Goal: Task Accomplishment & Management: Use online tool/utility

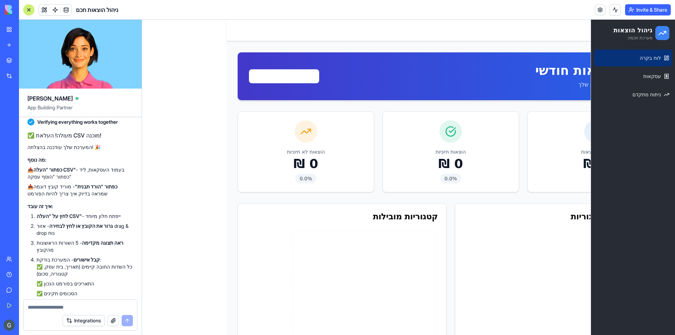
scroll to position [3080, 0]
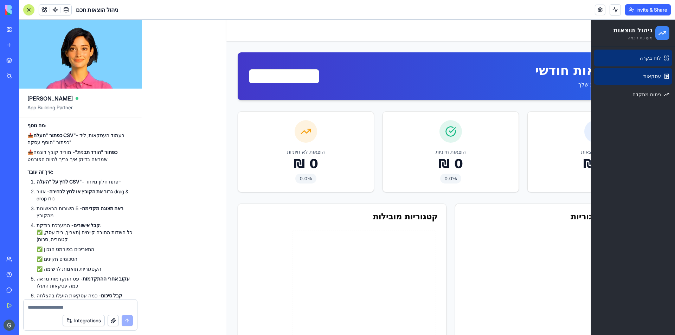
click at [630, 74] on link "עסקאות" at bounding box center [632, 76] width 78 height 17
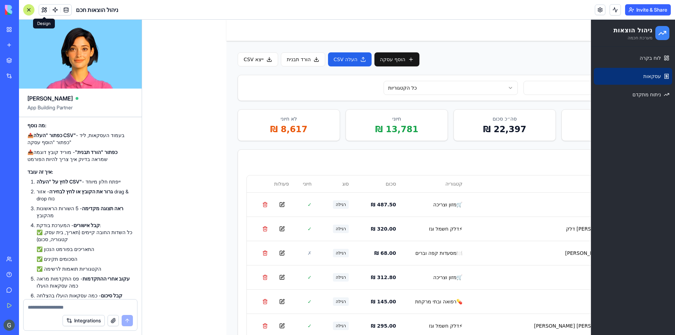
click at [44, 8] on span at bounding box center [44, 10] width 20 height 20
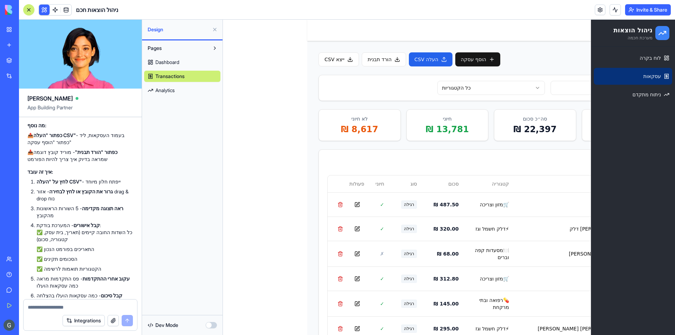
click at [626, 152] on div "לוח בקרה עסקאות ניתוח מתקדם" at bounding box center [633, 191] width 84 height 288
click at [175, 66] on link "Dashboard" at bounding box center [182, 62] width 76 height 11
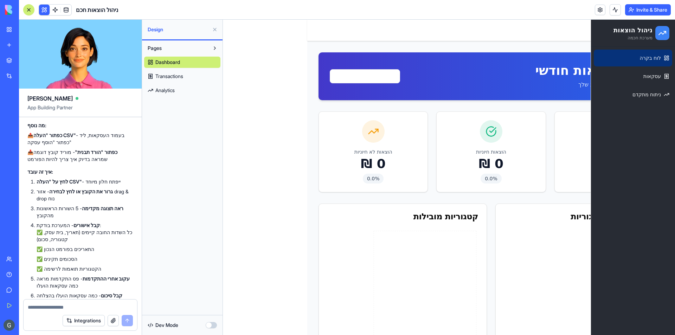
click at [600, 109] on div "לוח בקרה עסקאות ניתוח מתקדם" at bounding box center [633, 191] width 84 height 288
drag, startPoint x: 612, startPoint y: 121, endPoint x: 599, endPoint y: 103, distance: 21.7
click at [599, 103] on div "לוח בקרה עסקאות ניתוח מתקדם" at bounding box center [633, 76] width 84 height 59
click at [506, 88] on div "ניתוח הוצאות חודשי מעקב חכם אחר ההוצאות שלך [DATE]" at bounding box center [491, 76] width 323 height 25
click at [155, 50] on span "Pages" at bounding box center [155, 48] width 14 height 7
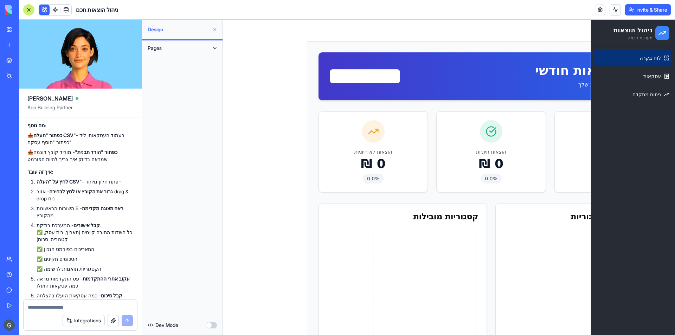
click at [155, 50] on span "Pages" at bounding box center [155, 48] width 14 height 7
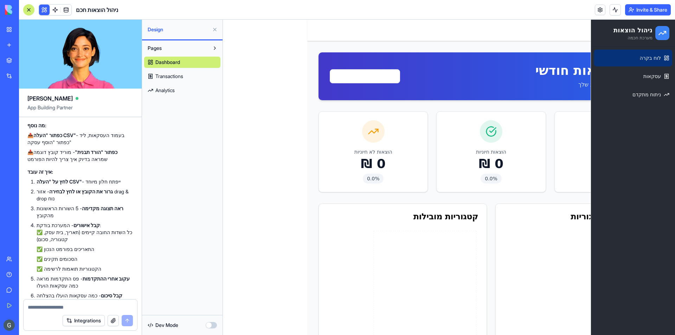
click at [174, 72] on link "Transactions" at bounding box center [182, 76] width 76 height 11
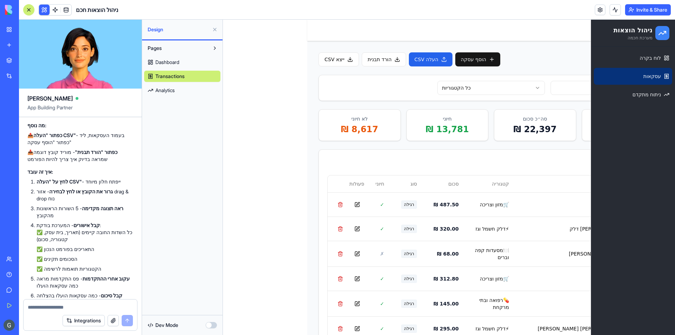
click at [170, 89] on span "Analytics" at bounding box center [164, 90] width 19 height 7
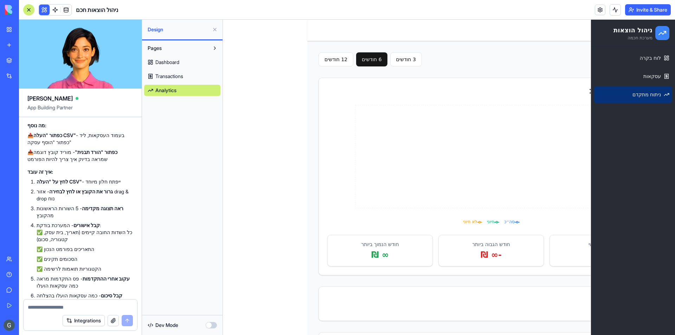
click at [175, 79] on span "Transactions" at bounding box center [169, 76] width 28 height 7
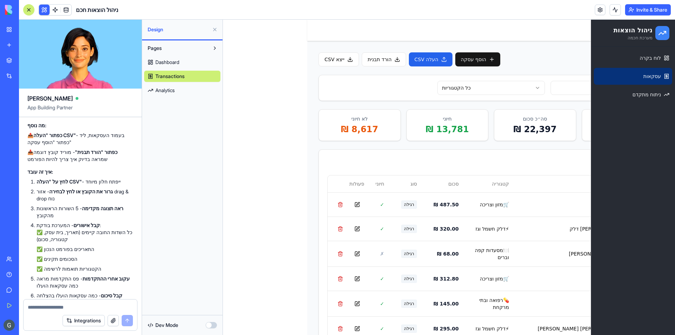
click at [174, 71] on link "Transactions" at bounding box center [182, 76] width 76 height 11
click at [174, 67] on link "Dashboard" at bounding box center [182, 62] width 76 height 11
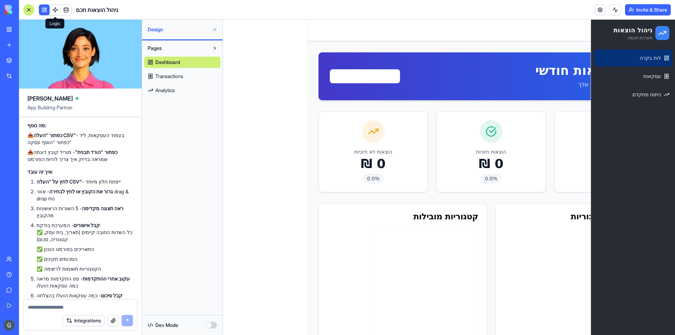
click at [46, 13] on span at bounding box center [55, 10] width 20 height 20
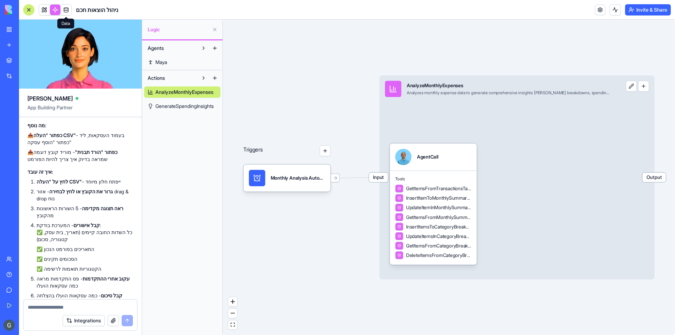
click at [67, 9] on span at bounding box center [66, 10] width 20 height 20
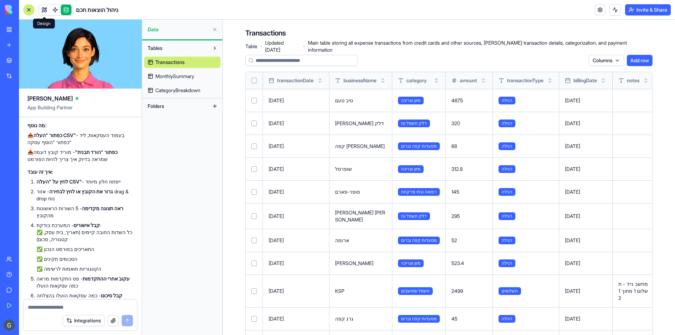
click at [43, 13] on link at bounding box center [44, 10] width 11 height 11
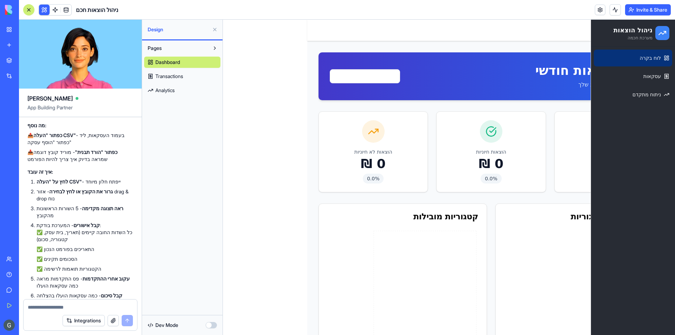
click at [97, 306] on textarea at bounding box center [80, 307] width 105 height 7
type textarea "*"
type textarea "**********"
type textarea "*"
type textarea "**********"
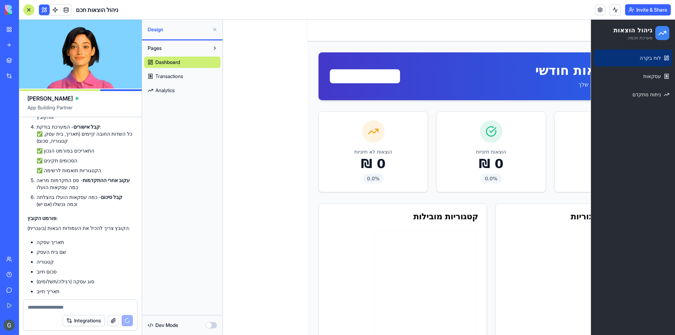
scroll to position [3220, 0]
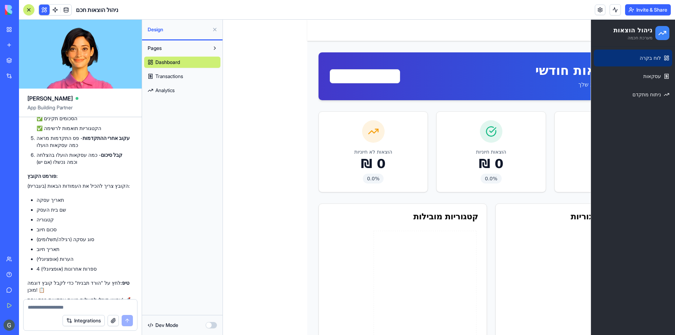
click at [215, 31] on button at bounding box center [214, 29] width 11 height 11
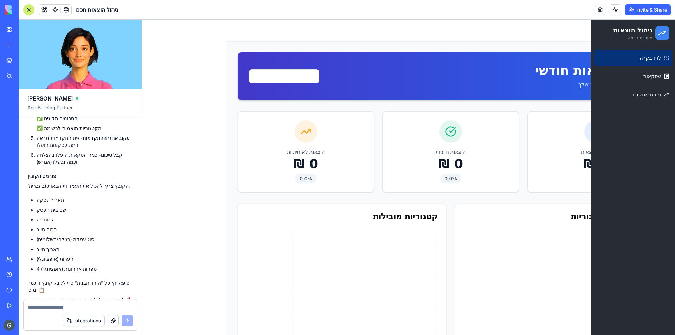
click at [30, 12] on div at bounding box center [29, 10] width 6 height 6
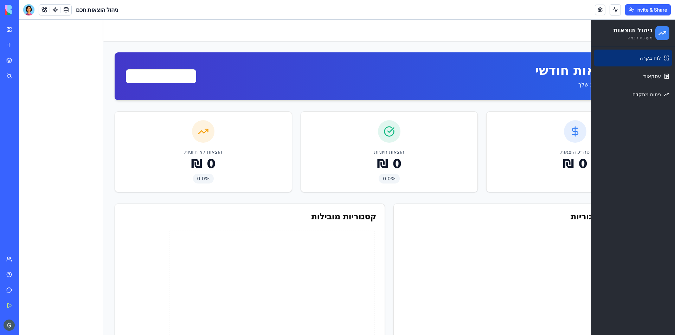
click at [621, 34] on h2 "ניהול הוצאות" at bounding box center [632, 30] width 39 height 10
click at [646, 76] on span "עסקאות" at bounding box center [652, 76] width 18 height 7
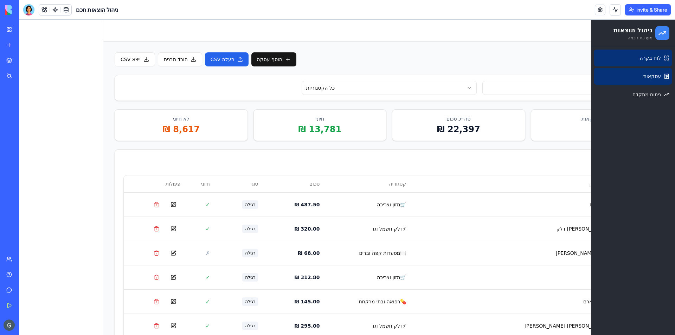
click at [643, 59] on span "לוח בקרה" at bounding box center [649, 57] width 21 height 7
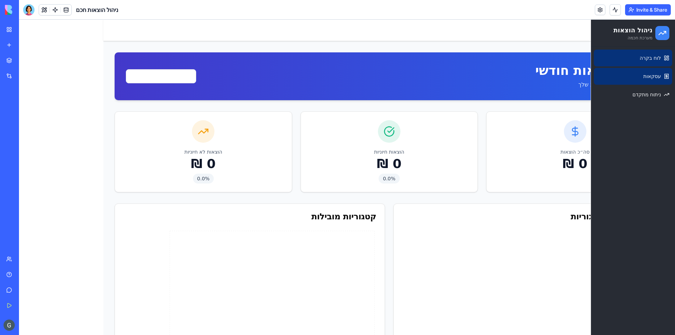
click at [643, 73] on span "עסקאות" at bounding box center [652, 76] width 18 height 7
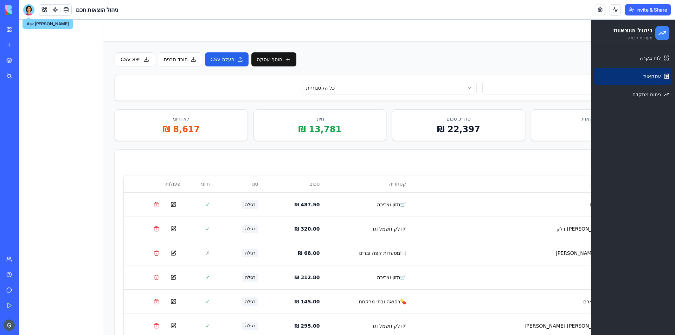
click at [33, 12] on div at bounding box center [28, 9] width 11 height 11
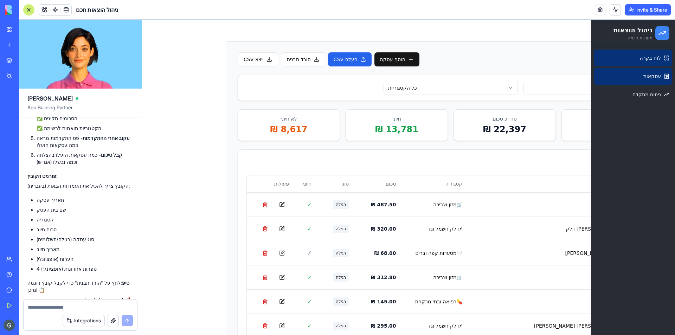
click at [640, 61] on span "לוח בקרה" at bounding box center [649, 57] width 21 height 7
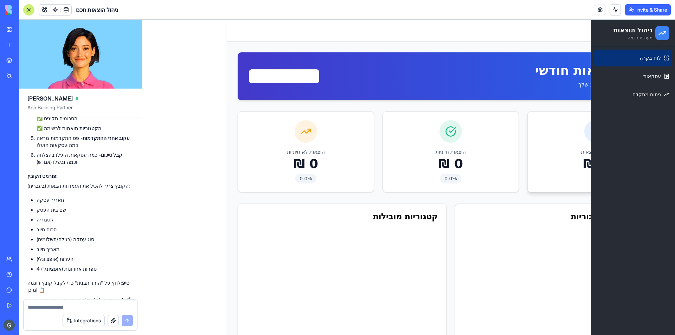
click at [552, 142] on div "סה״כ הוצאות ‏0 ‏₪" at bounding box center [595, 145] width 119 height 51
click at [584, 135] on div at bounding box center [595, 131] width 22 height 22
click at [442, 157] on p "‏0 ‏₪" at bounding box center [450, 164] width 30 height 14
click at [288, 151] on p "הוצאות לא חיוניות" at bounding box center [306, 151] width 38 height 7
click at [551, 152] on div "סה״כ הוצאות ‏0 ‏₪" at bounding box center [595, 145] width 119 height 51
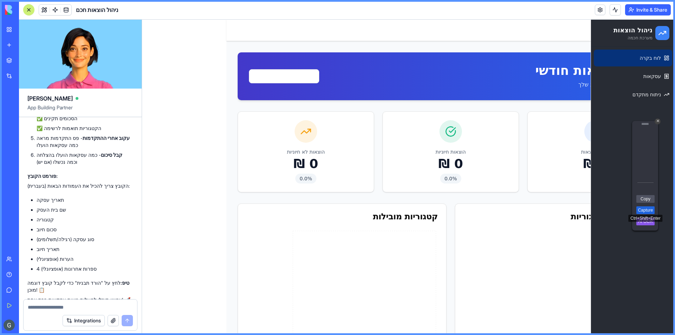
click at [651, 209] on link "Capture" at bounding box center [645, 210] width 18 height 8
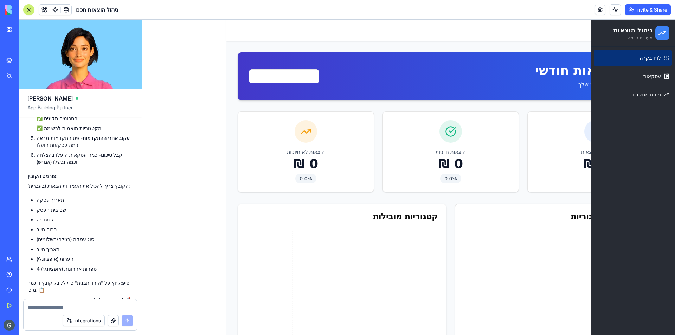
click at [91, 303] on div at bounding box center [80, 304] width 113 height 11
click at [91, 305] on textarea at bounding box center [80, 307] width 105 height 7
click at [85, 307] on textarea at bounding box center [80, 307] width 105 height 7
paste textarea "*"
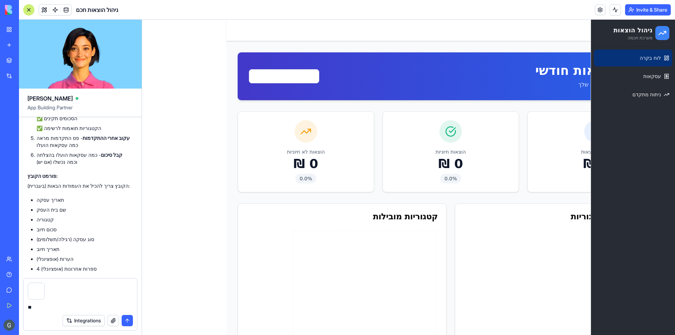
type textarea "*"
type textarea "**********"
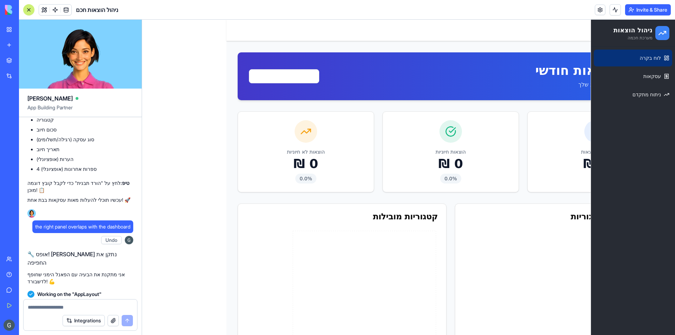
scroll to position [3382, 0]
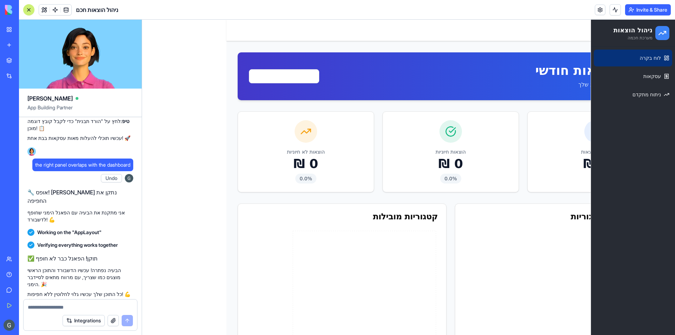
click at [591, 186] on div "לוח בקרה עסקאות ניתוח מתקדם" at bounding box center [633, 191] width 84 height 288
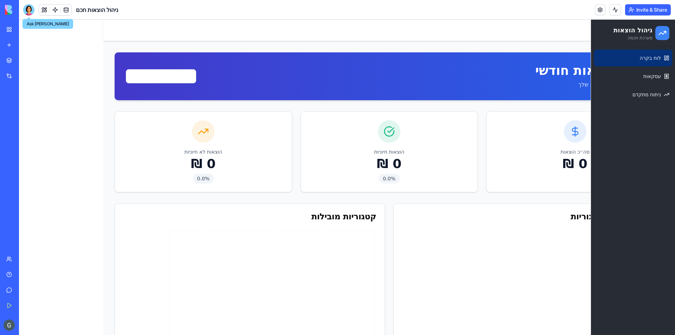
click at [25, 12] on div at bounding box center [28, 9] width 11 height 11
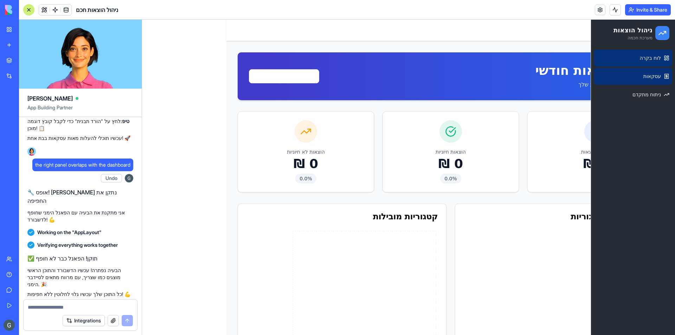
click at [643, 75] on span "עסקאות" at bounding box center [652, 76] width 18 height 7
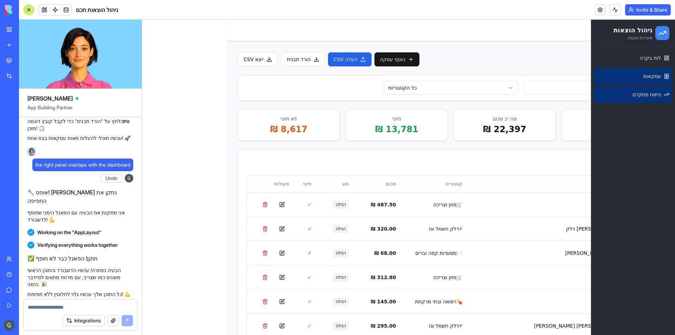
click at [644, 96] on span "ניתוח מתקדם" at bounding box center [646, 94] width 28 height 7
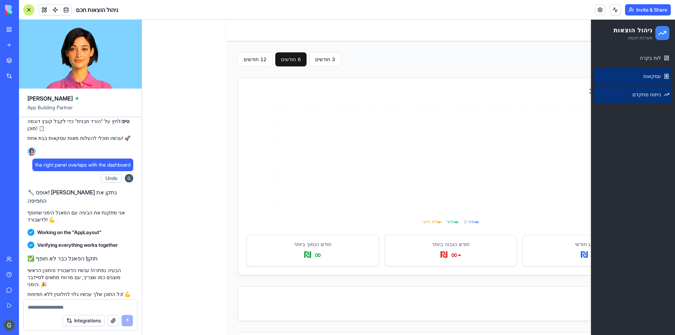
click at [637, 80] on link "עסקאות" at bounding box center [632, 76] width 78 height 17
